Goal: Find specific page/section

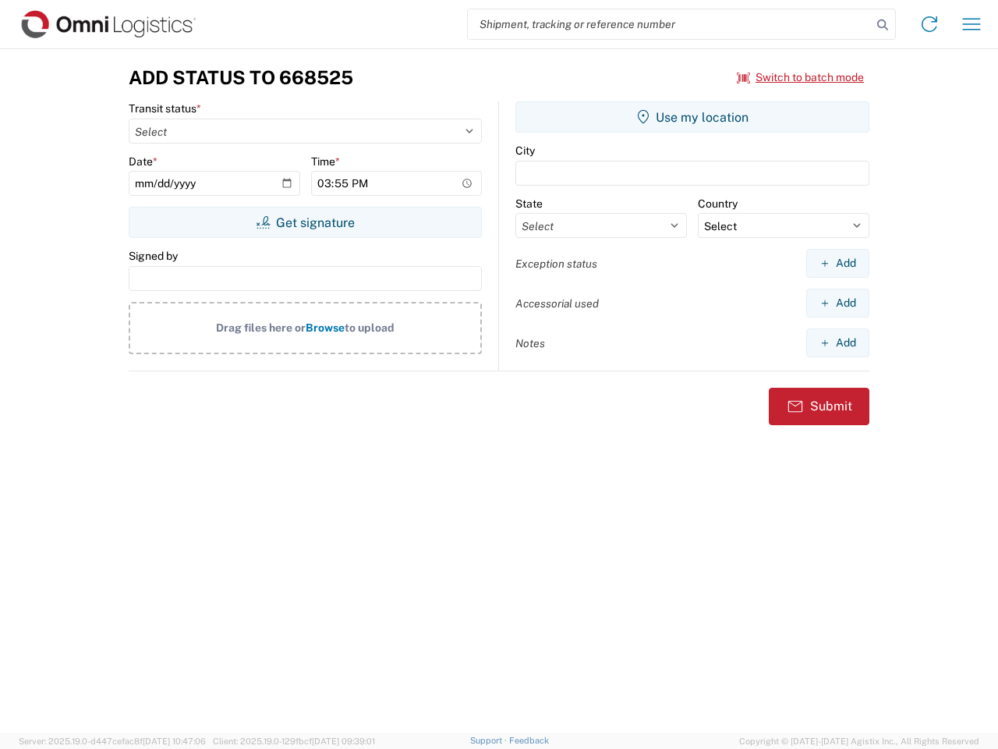
click at [670, 24] on input "search" at bounding box center [670, 24] width 404 height 30
click at [883, 25] on icon at bounding box center [883, 25] width 22 height 22
click at [930, 24] on icon at bounding box center [929, 24] width 25 height 25
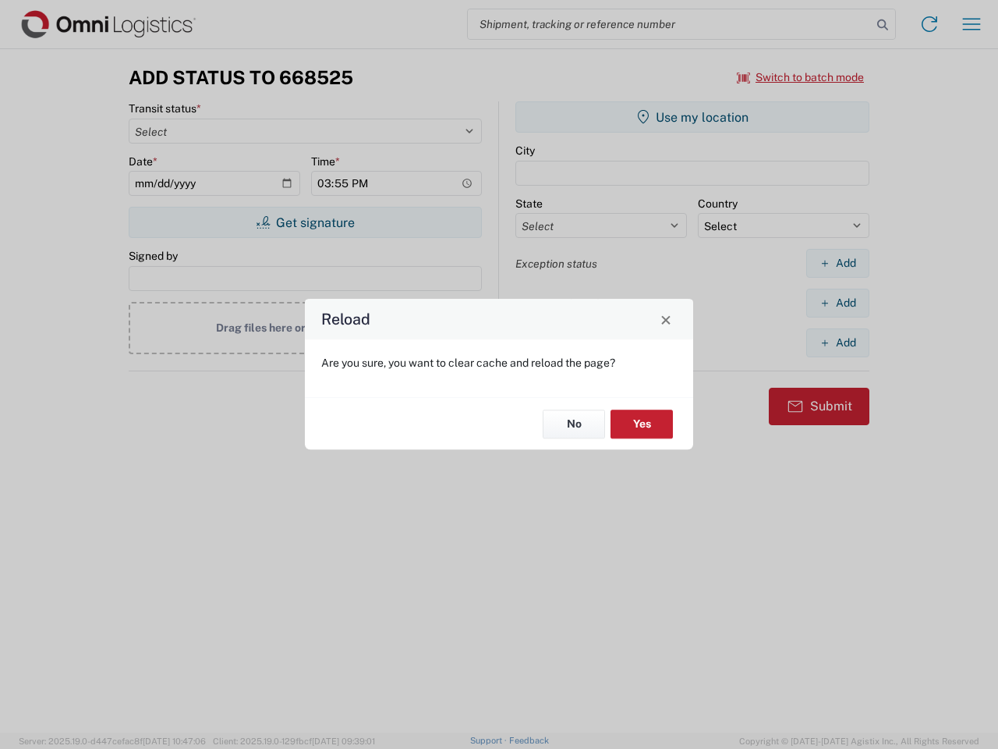
click at [801, 77] on div "Reload Are you sure, you want to clear cache and reload the page? No Yes" at bounding box center [499, 374] width 998 height 749
click at [305, 222] on div "Reload Are you sure, you want to clear cache and reload the page? No Yes" at bounding box center [499, 374] width 998 height 749
click at [693, 117] on div "Reload Are you sure, you want to clear cache and reload the page? No Yes" at bounding box center [499, 374] width 998 height 749
click at [838, 263] on div "Reload Are you sure, you want to clear cache and reload the page? No Yes" at bounding box center [499, 374] width 998 height 749
click at [838, 303] on div "Reload Are you sure, you want to clear cache and reload the page? No Yes" at bounding box center [499, 374] width 998 height 749
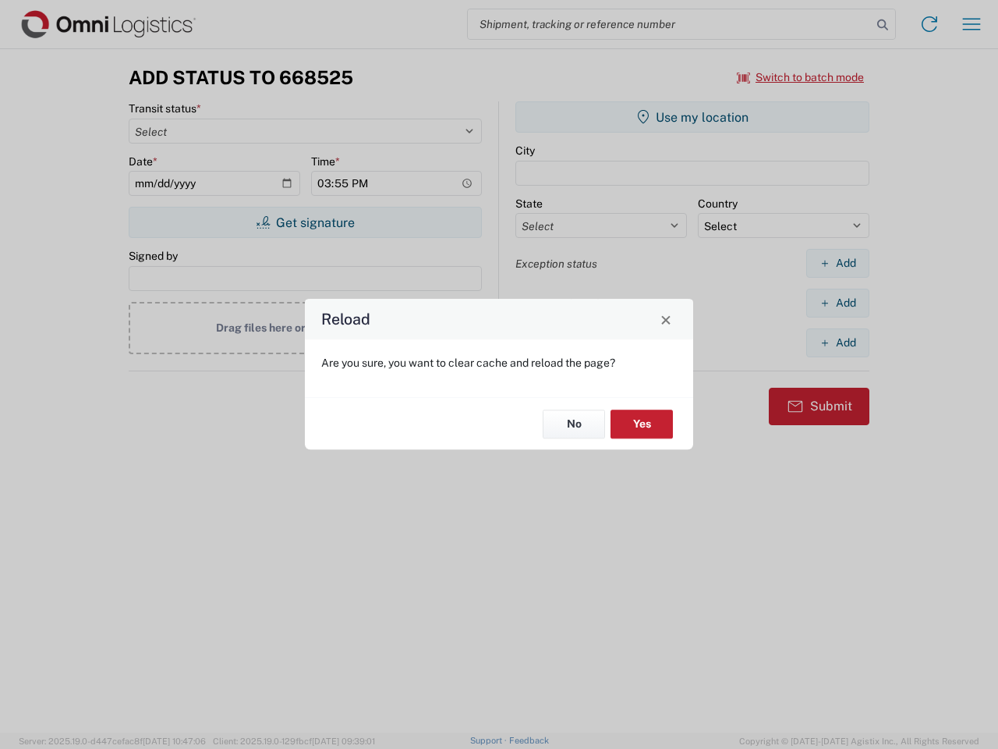
click at [838, 342] on div "Reload Are you sure, you want to clear cache and reload the page? No Yes" at bounding box center [499, 374] width 998 height 749
